Goal: Check status: Check status

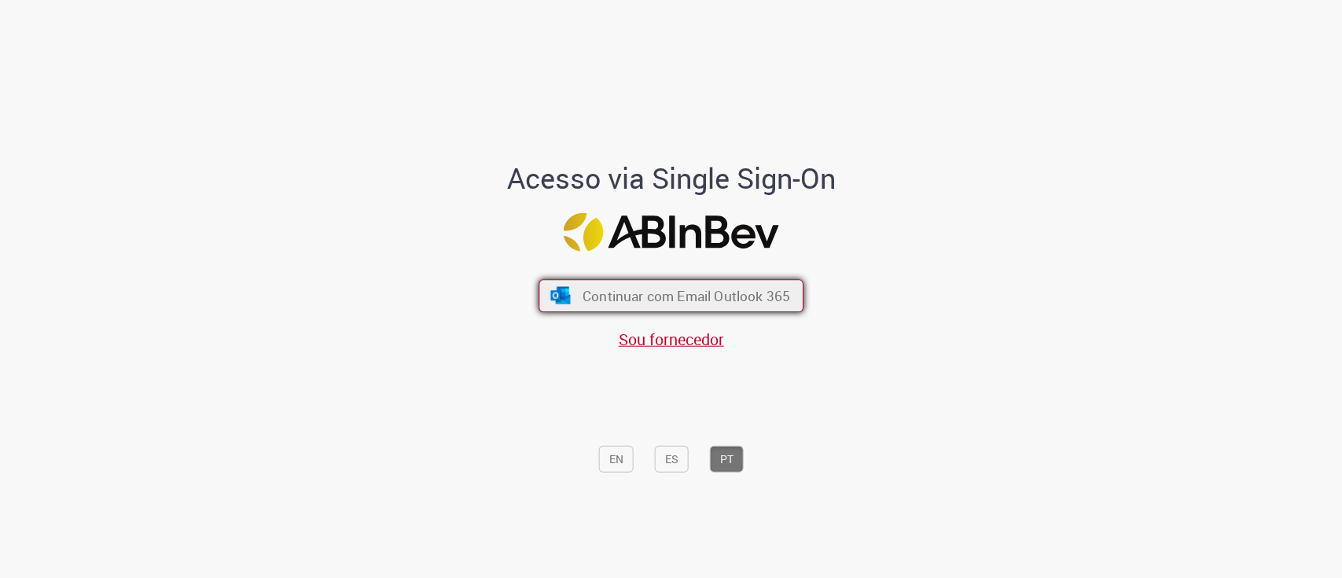
click at [671, 291] on span "Continuar com Email Outlook 365" at bounding box center [687, 295] width 208 height 18
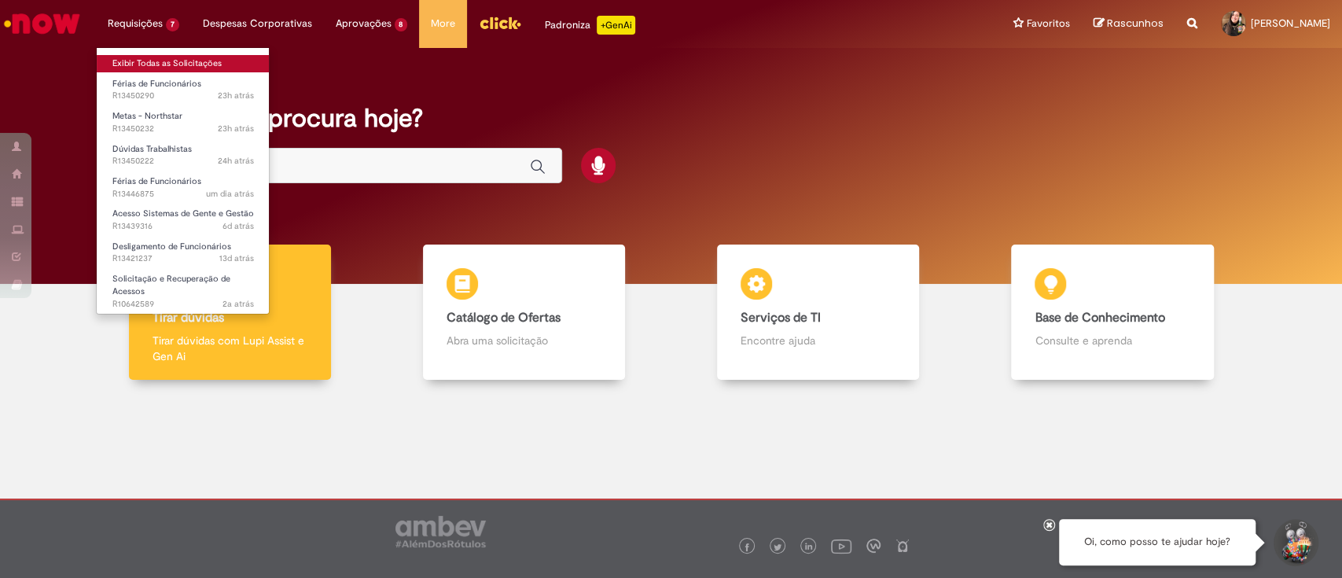
click at [171, 65] on link "Exibir Todas as Solicitações" at bounding box center [183, 63] width 173 height 17
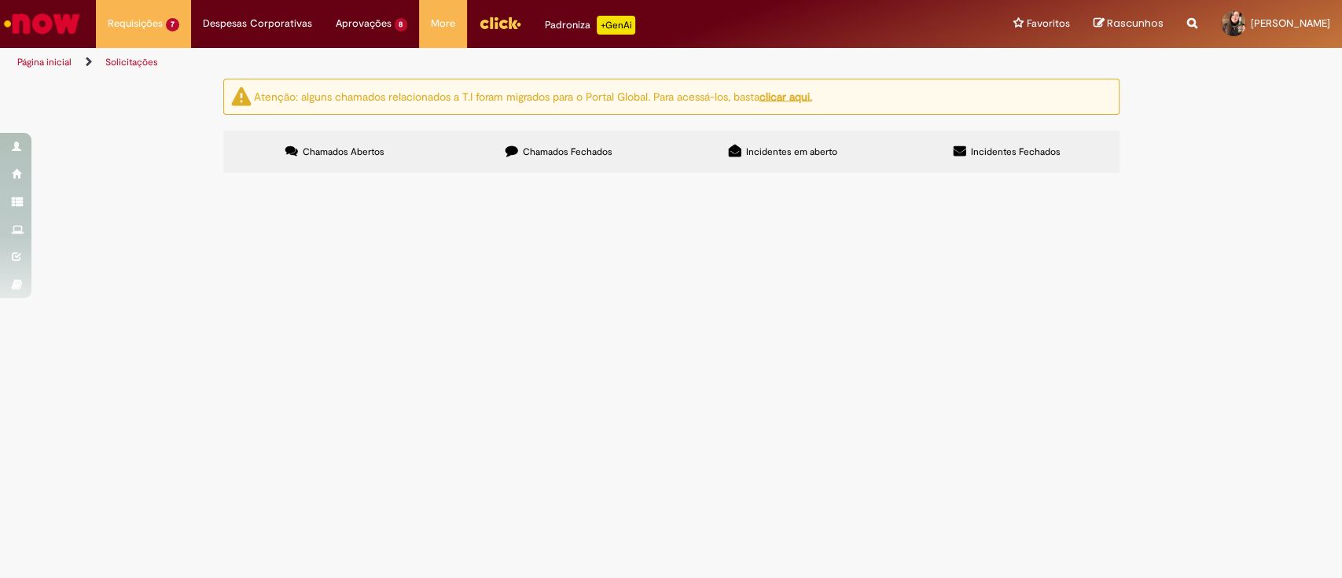
click at [1198, 178] on div "Atenção: alguns chamados relacionados a T.I foram migrados para o Portal Global…" at bounding box center [671, 128] width 1342 height 99
click at [0, 0] on span "Boa noite, Preciso efetuar o cancelamento das férias dos funcionários abaixo, m…" at bounding box center [0, 0] width 0 height 0
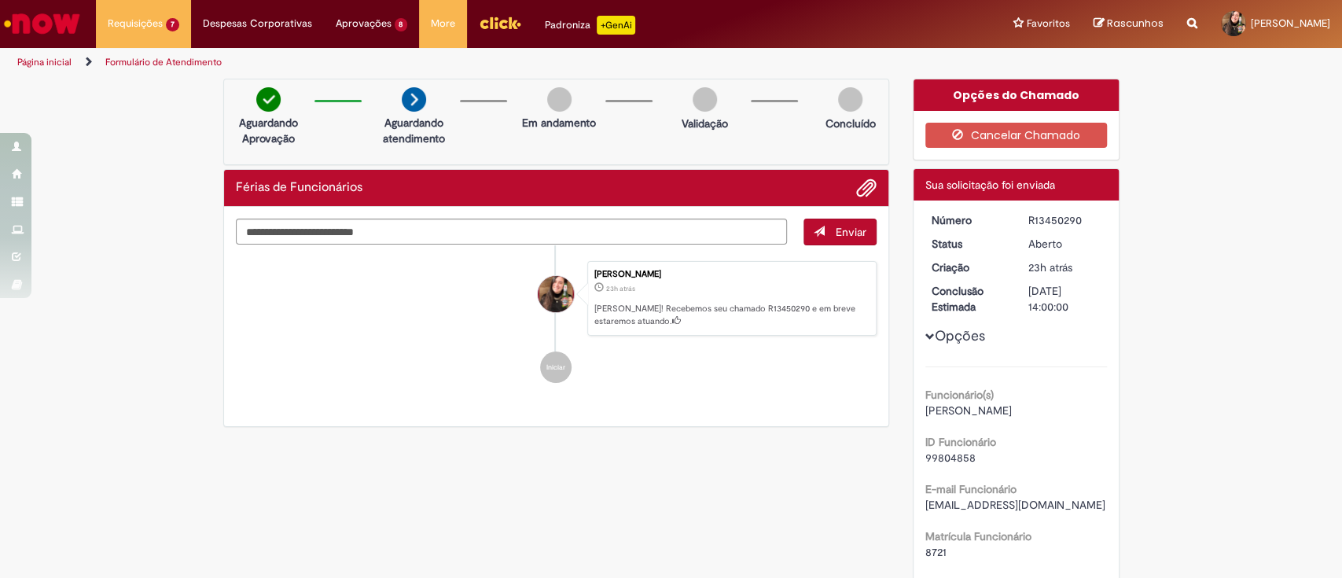
click at [649, 407] on div "Enviar Carolina Xavier Magalhaes 23h atrás 23 horas atrás Ola! Recebemos seu ch…" at bounding box center [556, 317] width 665 height 220
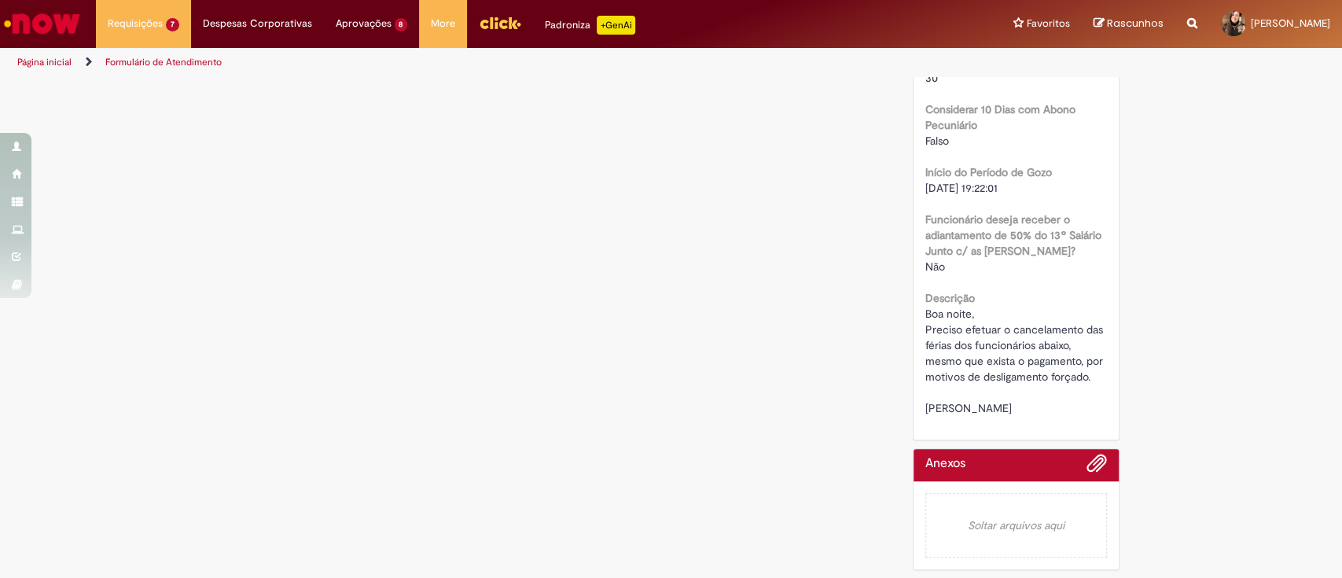
scroll to position [771, 0]
